Goal: Task Accomplishment & Management: Manage account settings

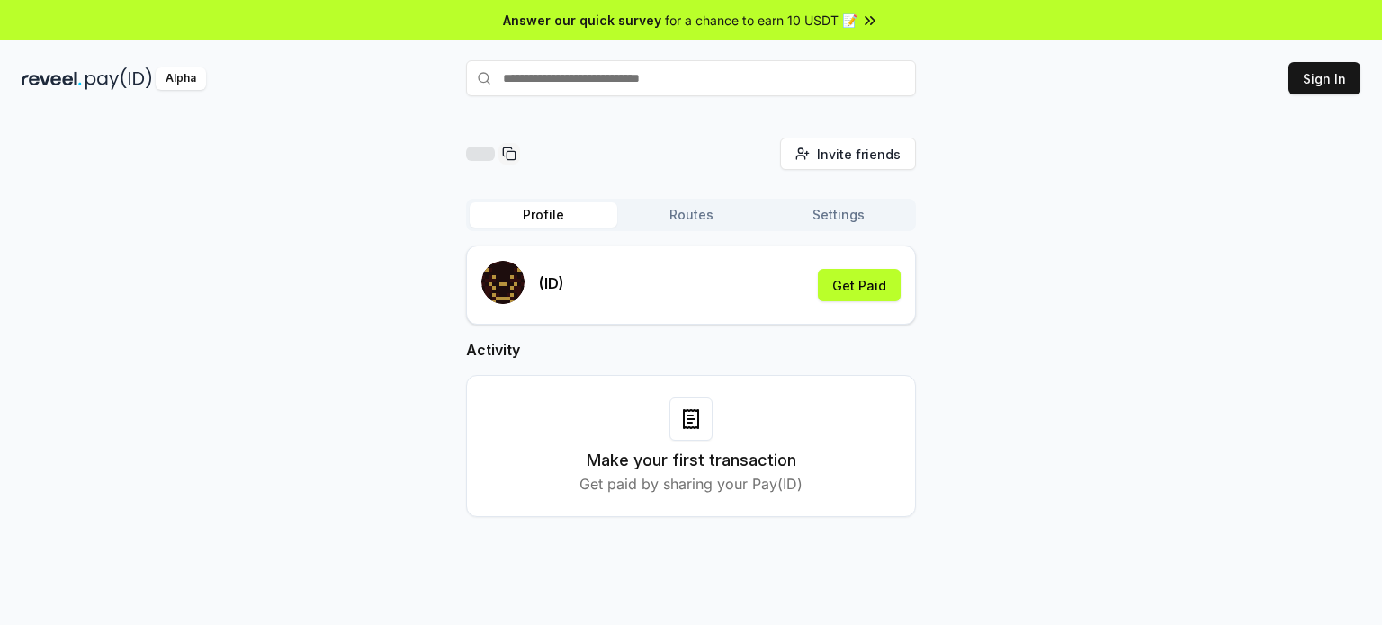
click at [676, 209] on button "Routes" at bounding box center [691, 214] width 148 height 25
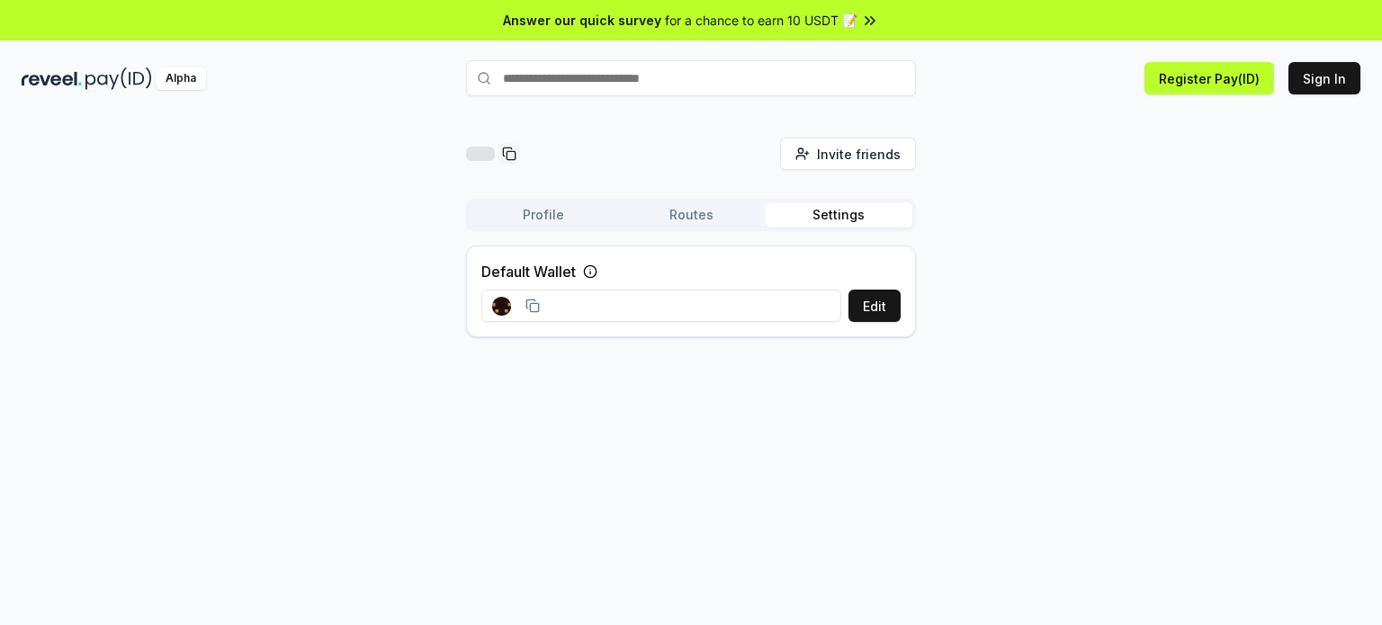
click at [791, 221] on button "Settings" at bounding box center [839, 214] width 148 height 25
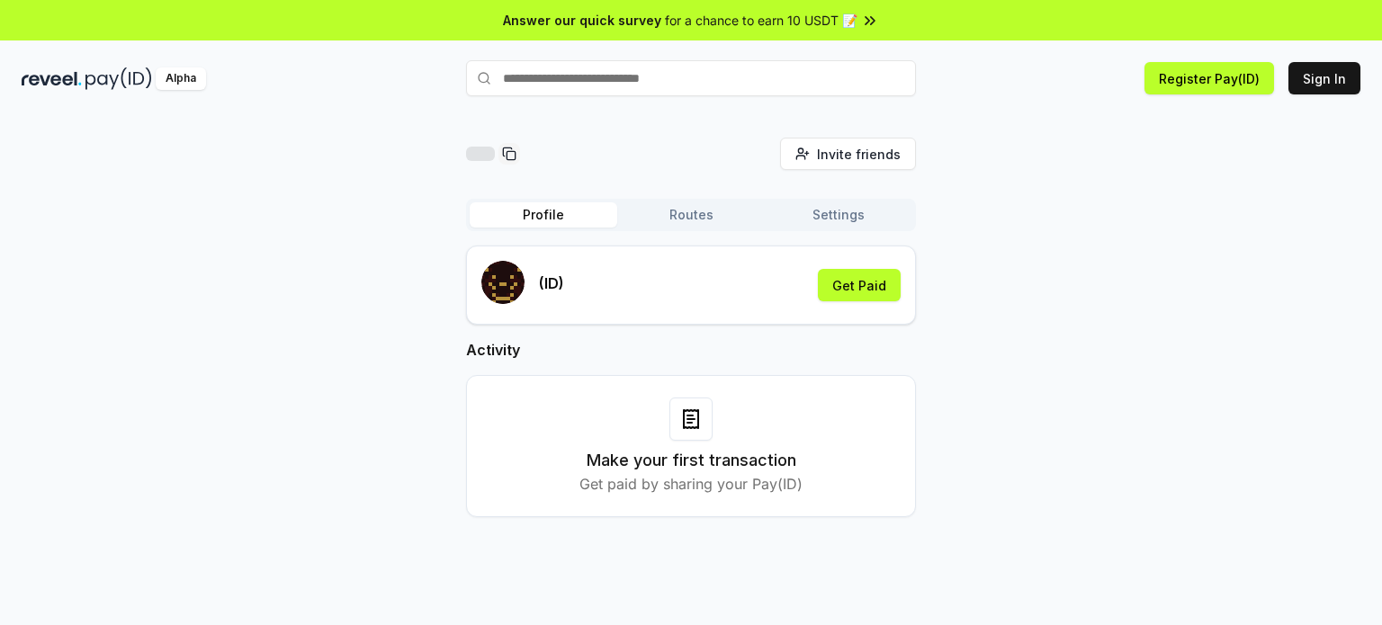
click at [614, 223] on button "Profile" at bounding box center [544, 214] width 148 height 25
click at [551, 226] on button "Profile" at bounding box center [544, 214] width 148 height 25
click at [634, 225] on button "Routes" at bounding box center [691, 214] width 148 height 25
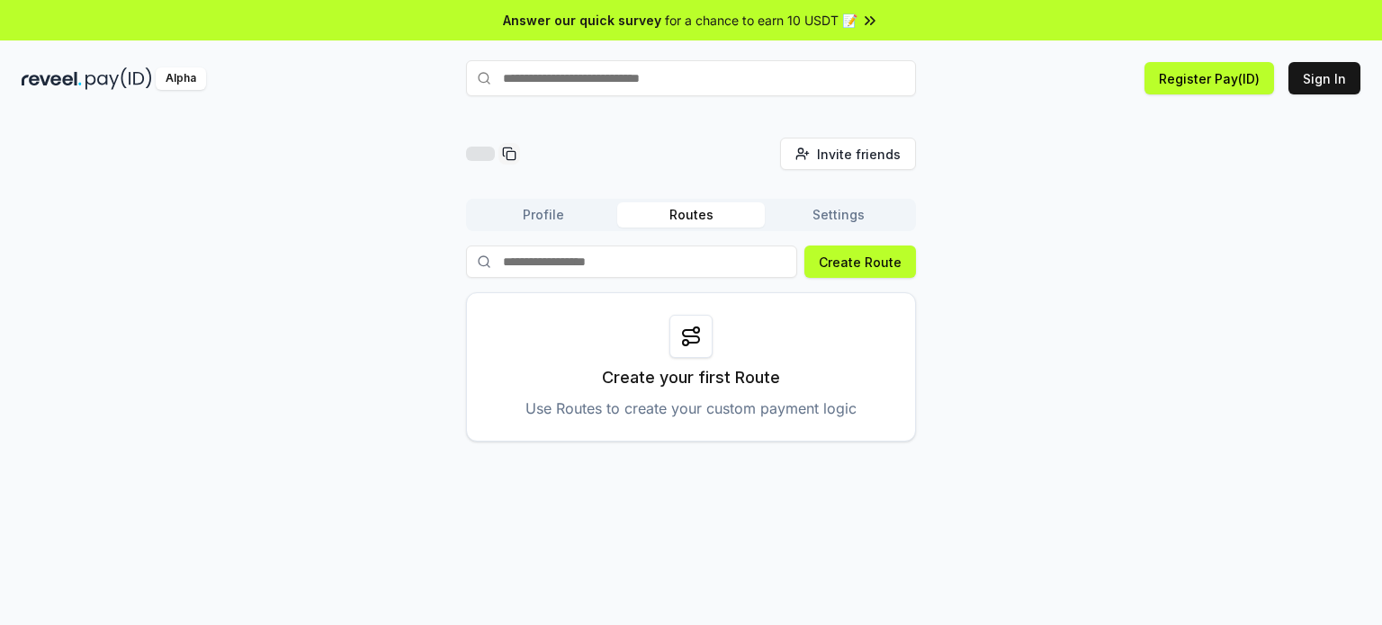
click at [813, 229] on div "Profile Routes Settings" at bounding box center [691, 215] width 450 height 32
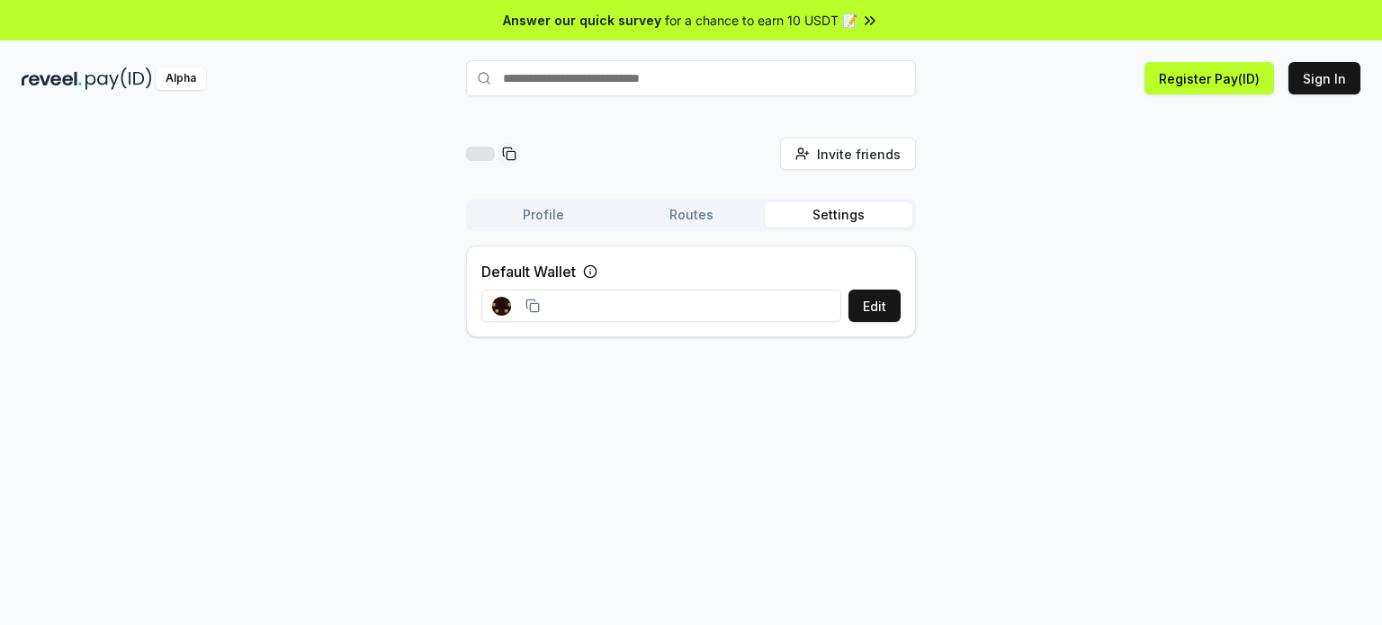
click at [800, 218] on button "Settings" at bounding box center [839, 214] width 148 height 25
click at [558, 219] on button "Profile" at bounding box center [544, 214] width 148 height 25
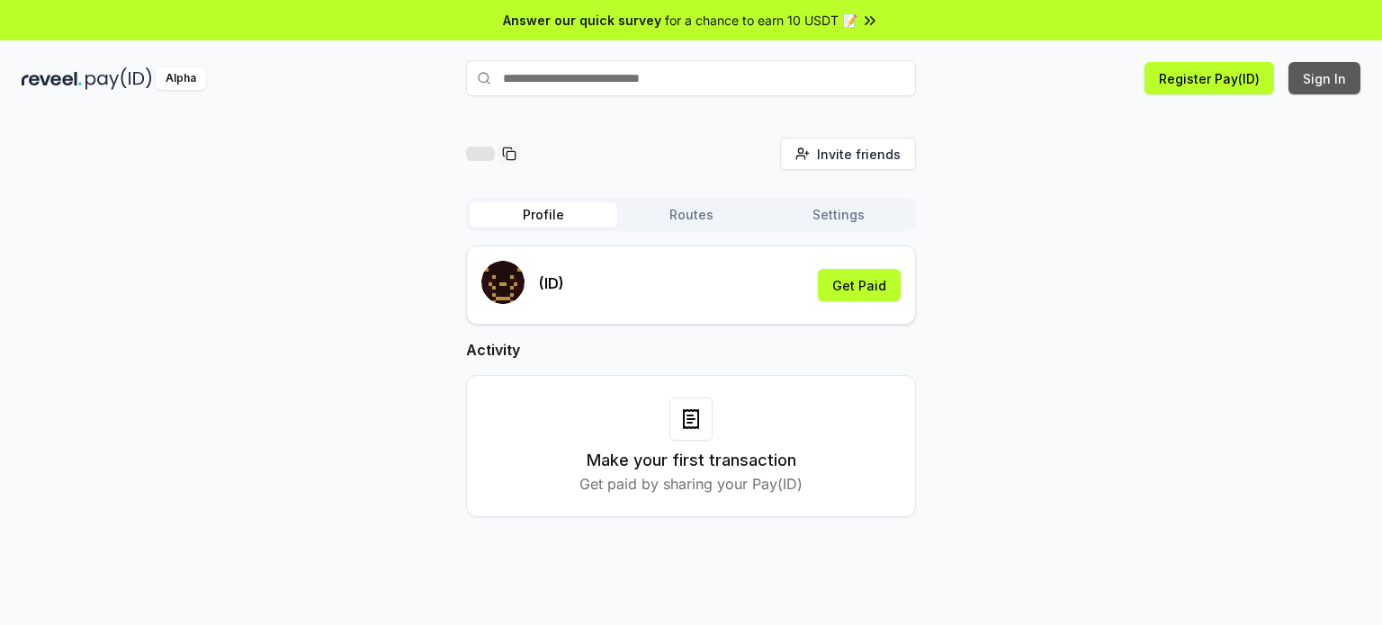
click at [1317, 82] on button "Sign In" at bounding box center [1324, 78] width 72 height 32
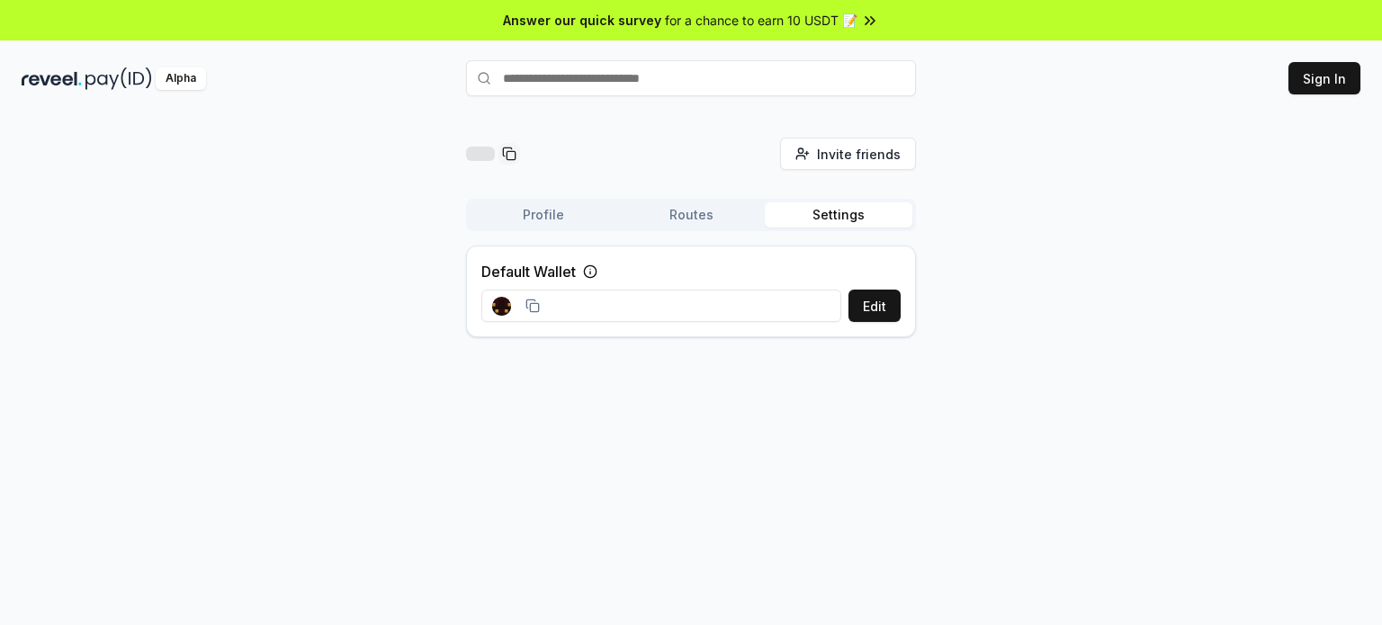
click at [589, 217] on button "Profile" at bounding box center [544, 214] width 148 height 25
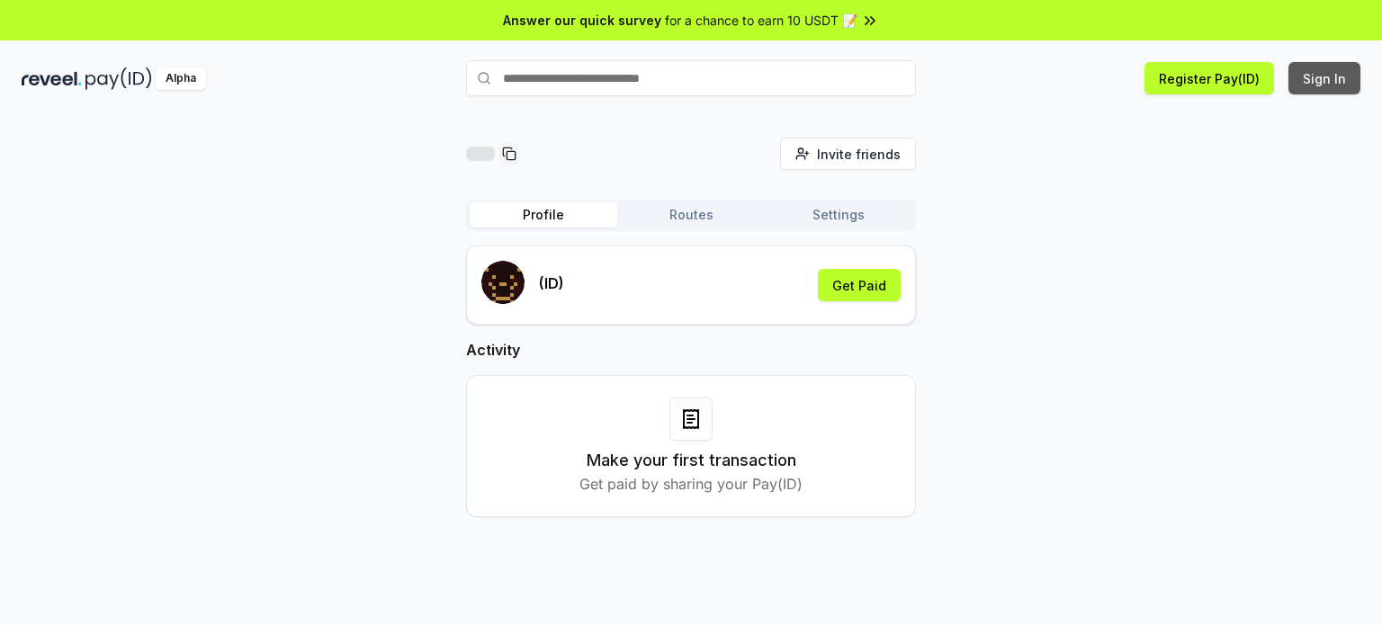
click at [1301, 86] on button "Sign In" at bounding box center [1324, 78] width 72 height 32
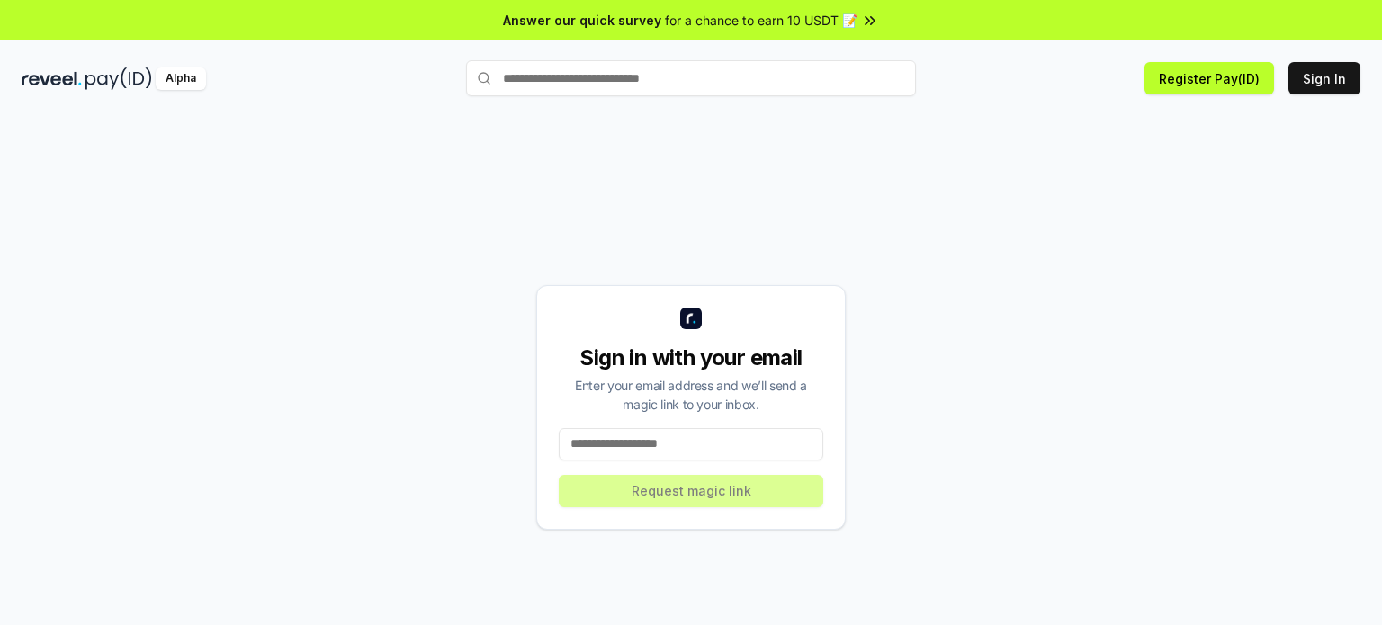
click at [713, 449] on input at bounding box center [691, 444] width 265 height 32
click at [692, 448] on input at bounding box center [691, 444] width 265 height 32
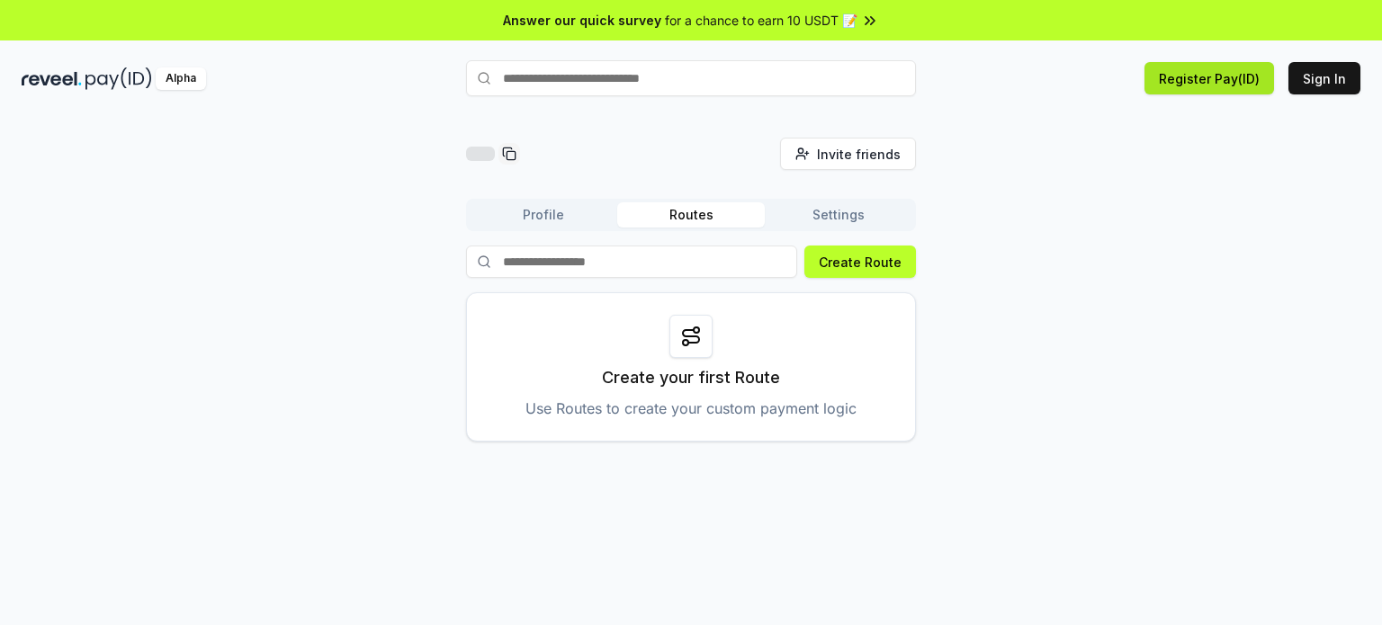
click at [1274, 89] on button "Register Pay(ID)" at bounding box center [1209, 78] width 130 height 32
click at [1252, 93] on button "Register Pay(ID)" at bounding box center [1209, 78] width 130 height 32
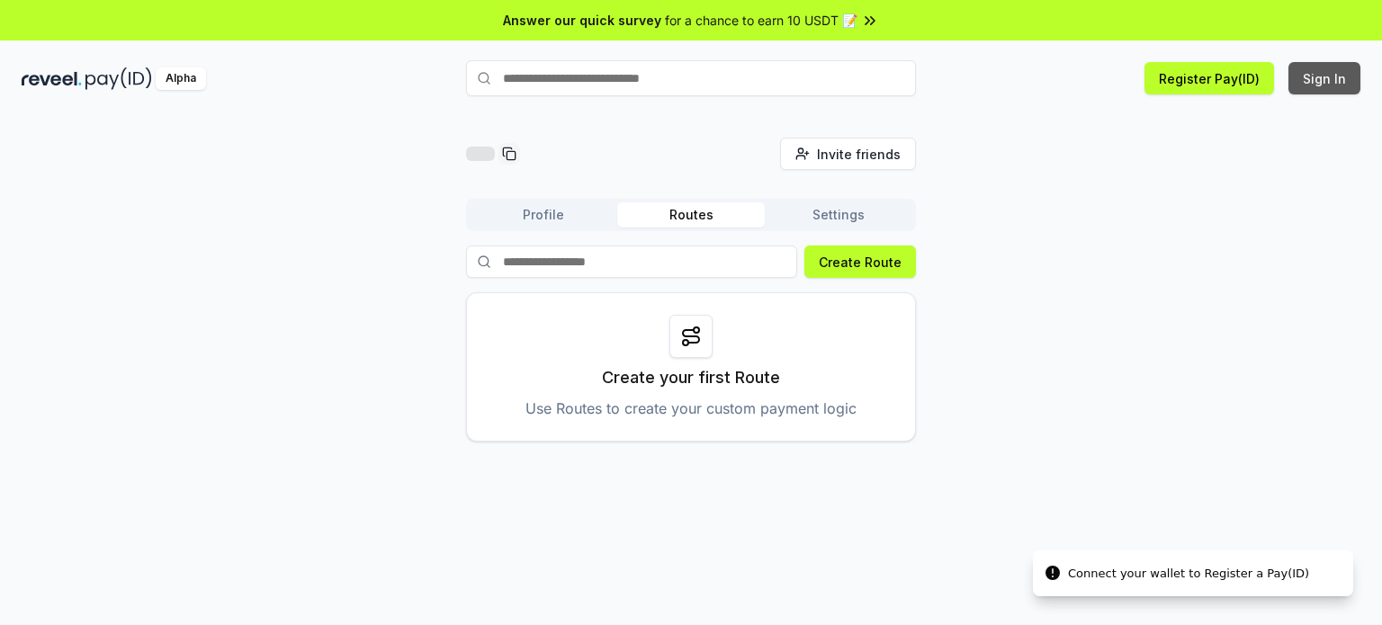
click at [1309, 77] on button "Sign In" at bounding box center [1324, 78] width 72 height 32
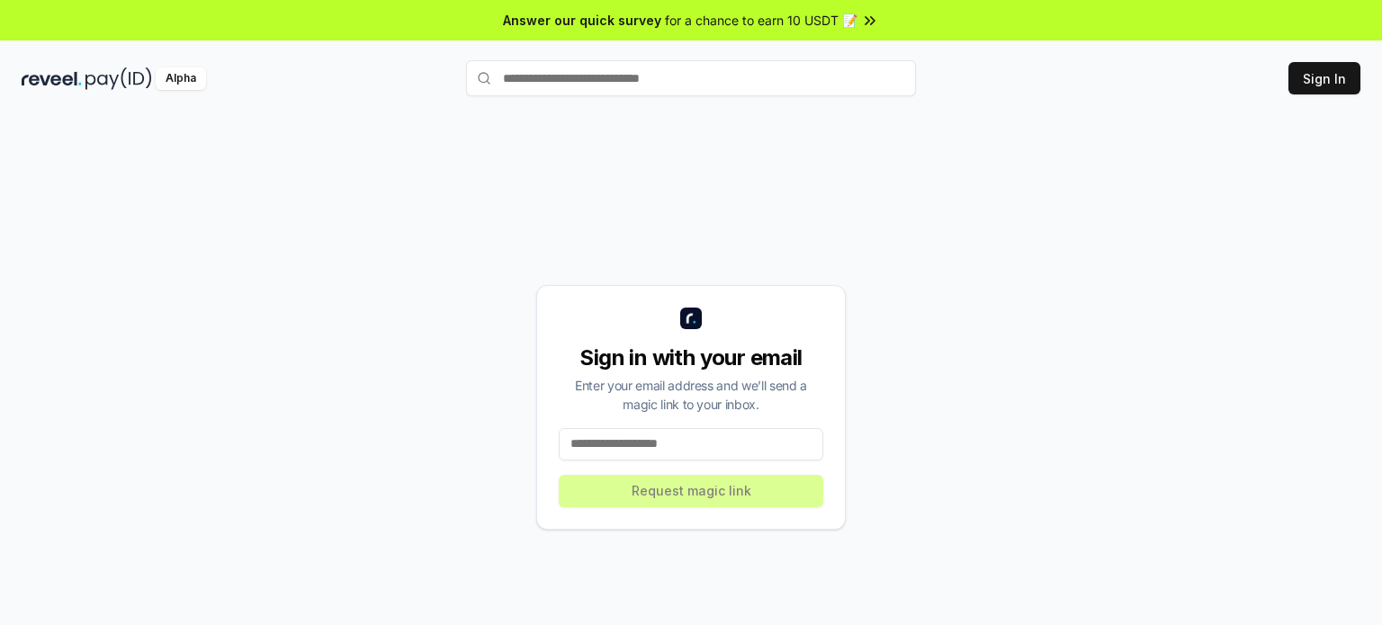
click at [615, 460] on div "Sign in with your email Enter your email address and we’ll send a magic link to…" at bounding box center [691, 407] width 310 height 245
click at [634, 442] on input at bounding box center [691, 444] width 265 height 32
click at [695, 489] on div "**********" at bounding box center [691, 407] width 310 height 245
click at [732, 445] on input "**********" at bounding box center [691, 444] width 265 height 32
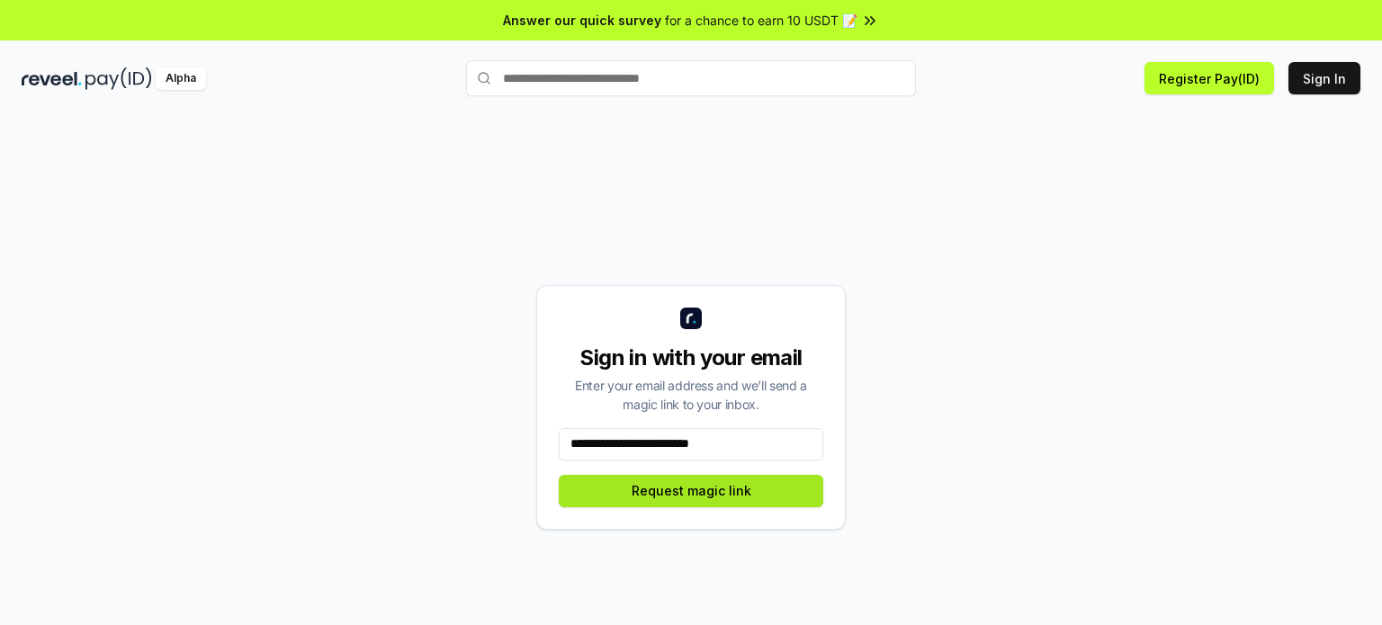
type input "**********"
click at [723, 503] on button "Request magic link" at bounding box center [691, 491] width 265 height 32
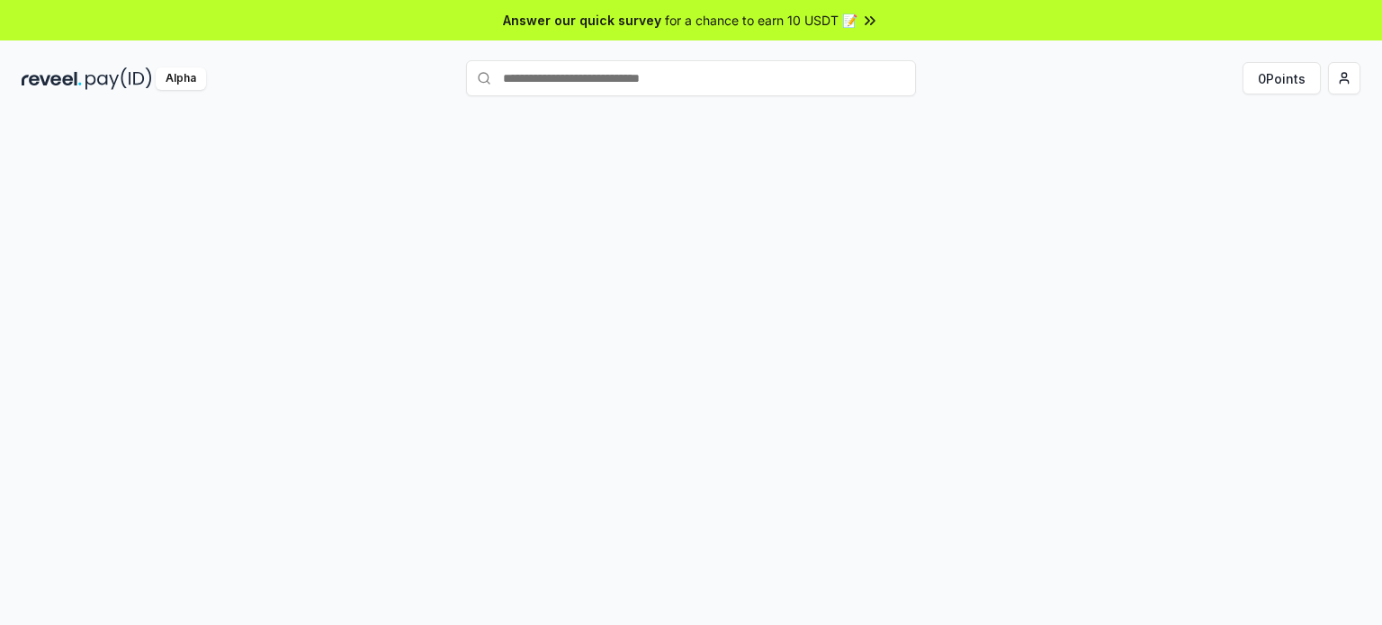
click at [1339, 83] on html "Answer our quick survey for a chance to earn 10 USDT 📝 Alpha 0 Points Beta 0 / …" at bounding box center [691, 312] width 1382 height 625
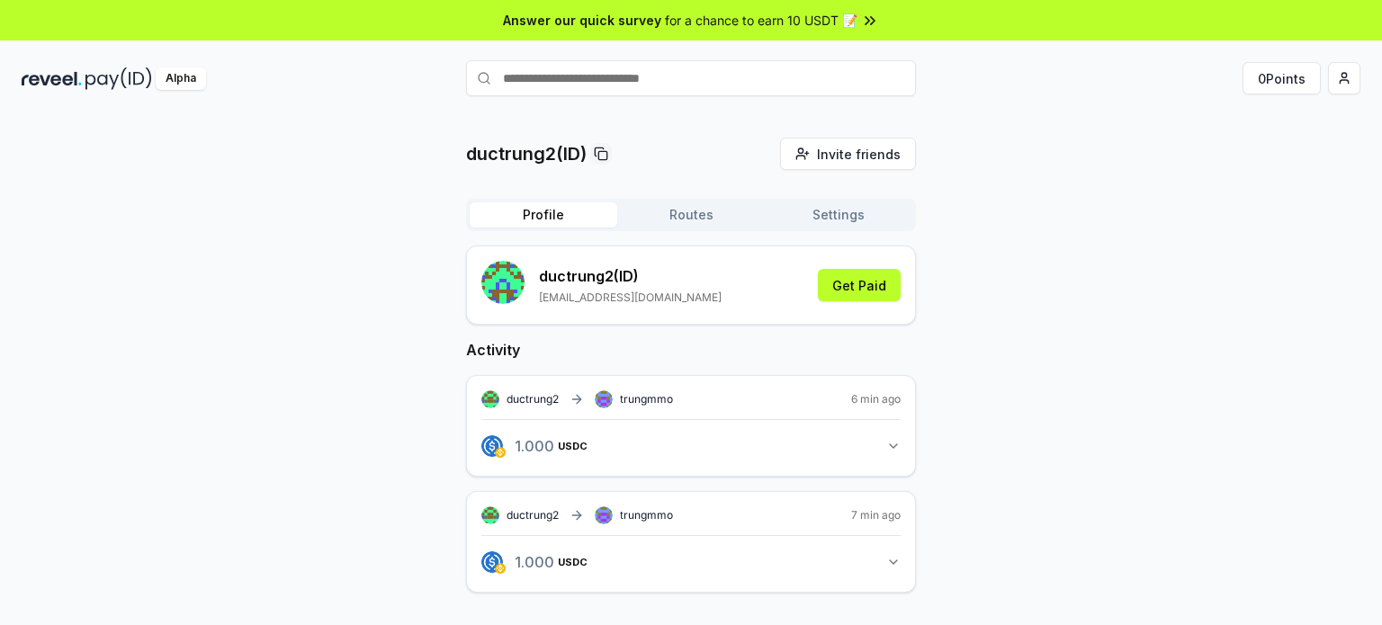
click at [656, 396] on span "trungmmo" at bounding box center [646, 399] width 53 height 14
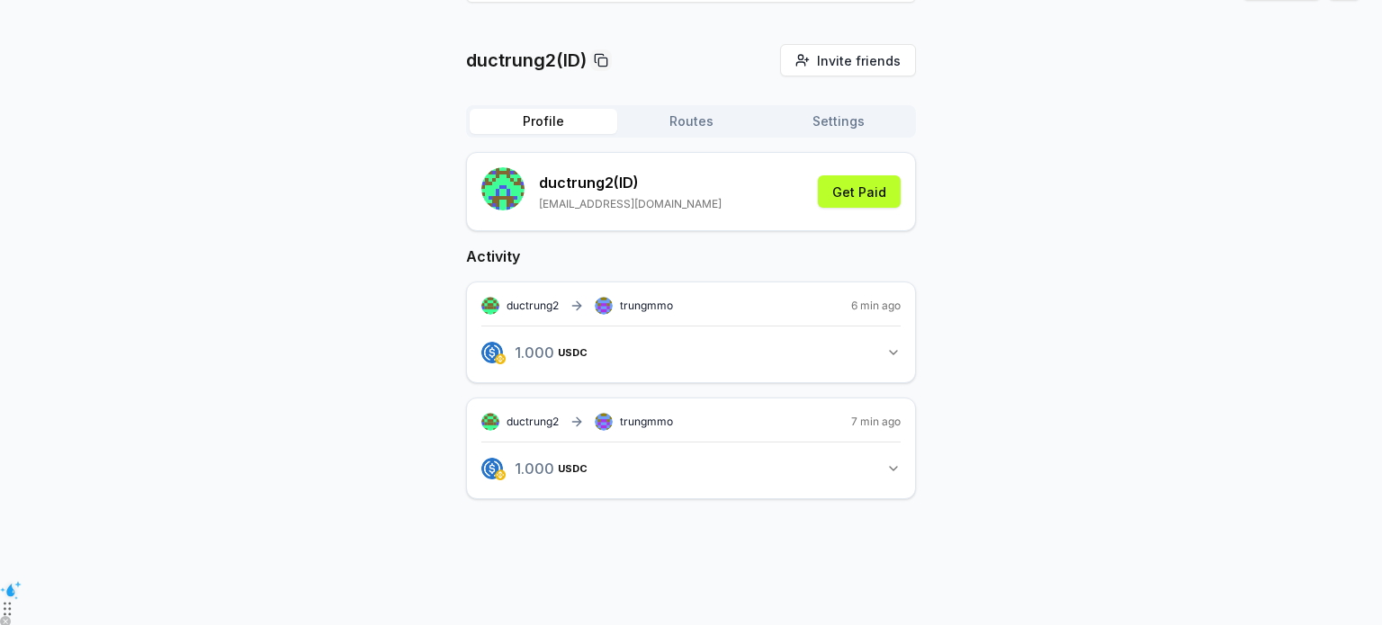
scroll to position [50, 0]
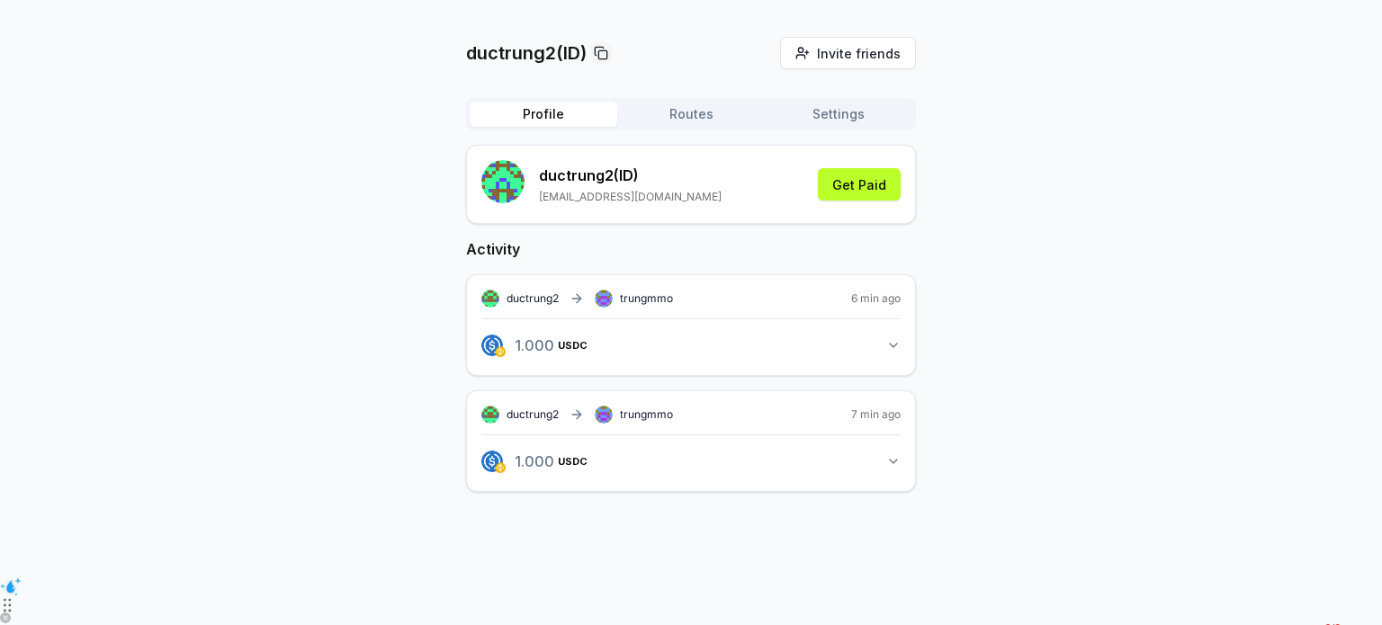
click at [636, 422] on span "trungmmo" at bounding box center [646, 415] width 53 height 14
click at [895, 469] on icon "button" at bounding box center [893, 461] width 14 height 14
click at [895, 353] on icon "button" at bounding box center [893, 345] width 14 height 14
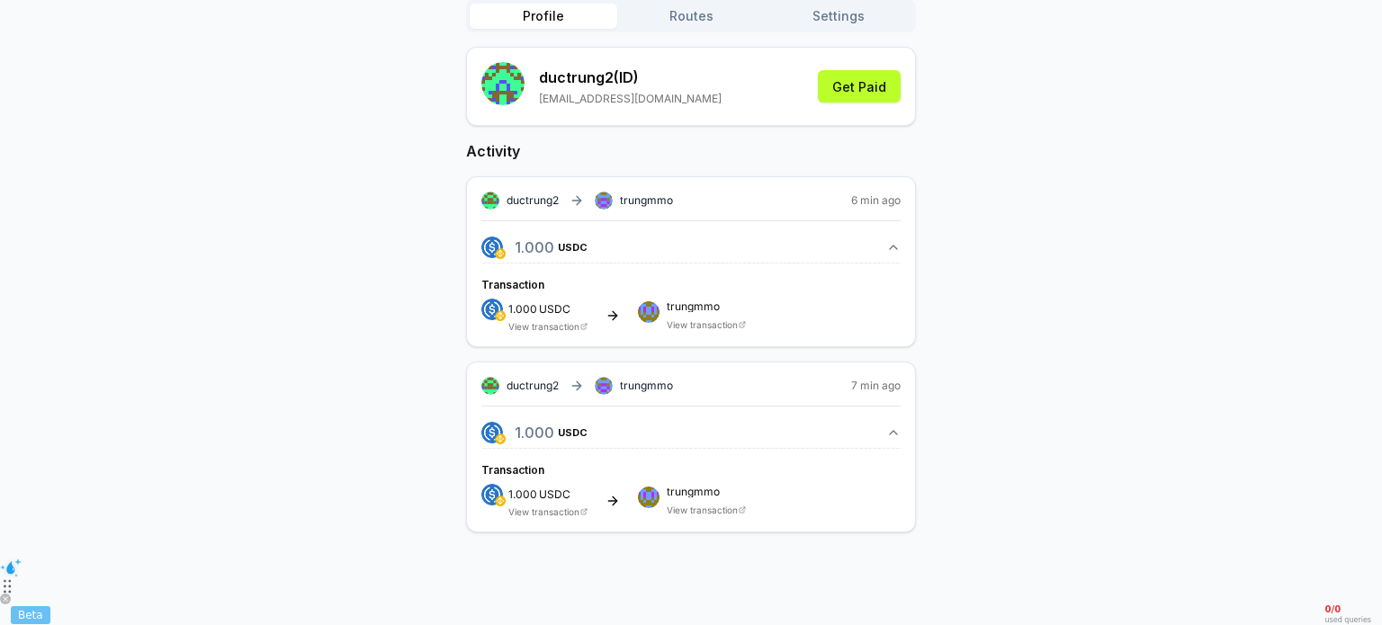
scroll to position [133, 0]
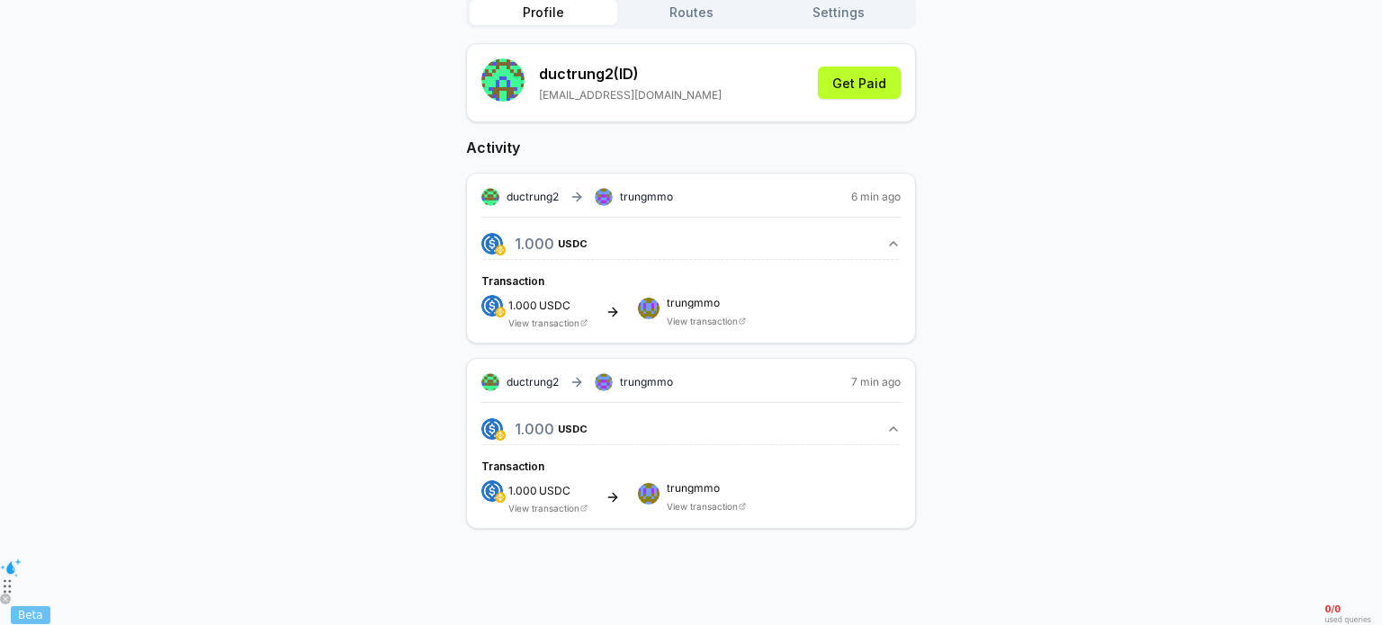
click at [626, 204] on span "trungmmo" at bounding box center [646, 197] width 53 height 14
click at [538, 204] on span "ductrung2" at bounding box center [533, 197] width 52 height 14
click at [646, 204] on span "trungmmo" at bounding box center [646, 197] width 53 height 14
drag, startPoint x: 697, startPoint y: 372, endPoint x: 706, endPoint y: 392, distance: 22.6
click at [698, 309] on span "trungmmo" at bounding box center [706, 303] width 79 height 11
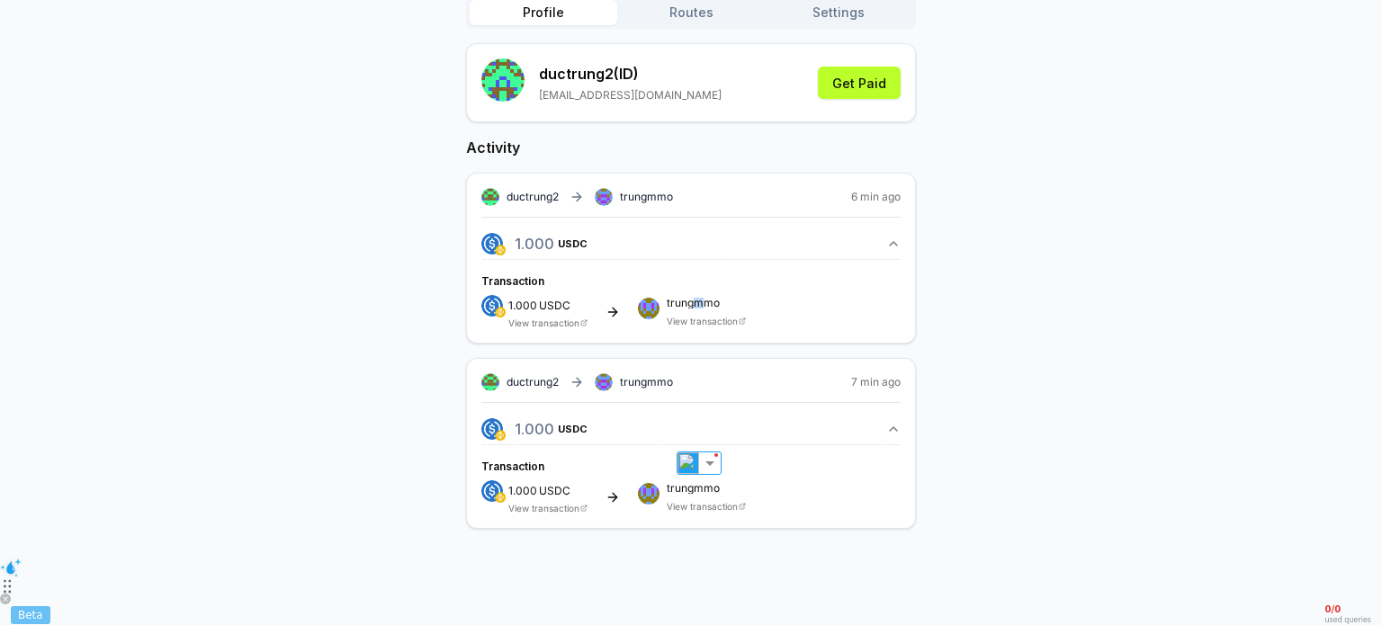
click at [749, 444] on button "1.000 USDC 1 USDC" at bounding box center [690, 429] width 419 height 31
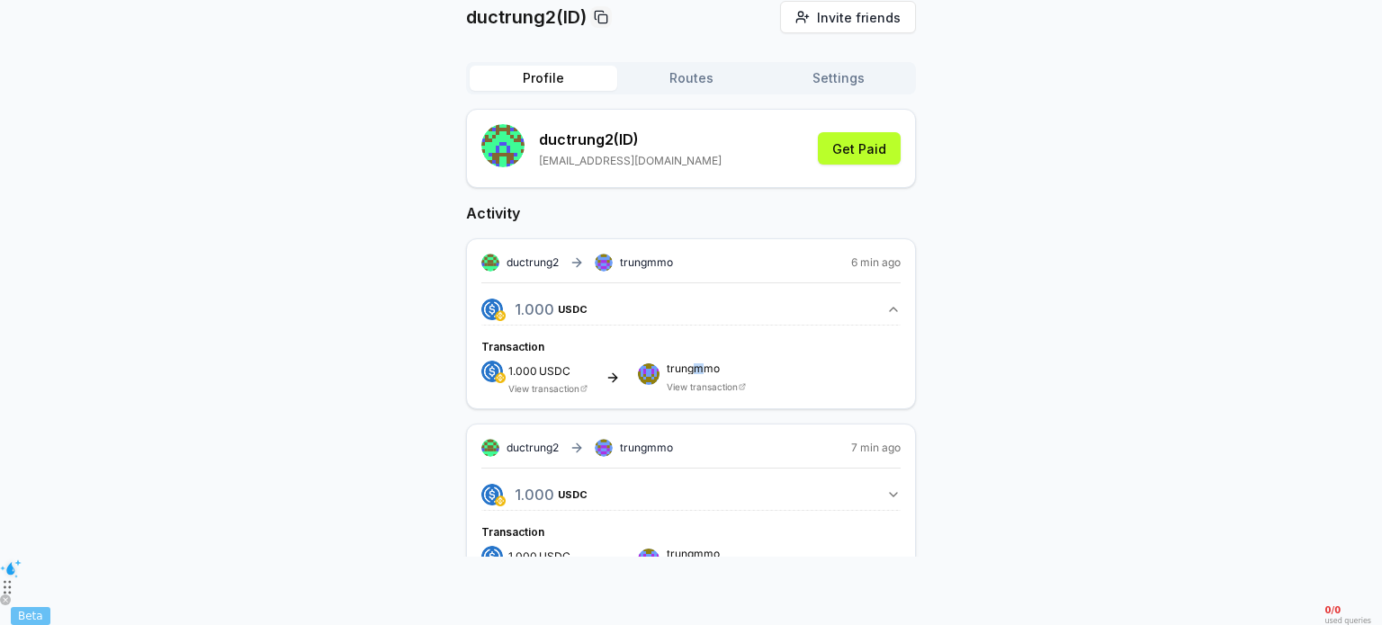
scroll to position [64, 0]
